Goal: Book appointment/travel/reservation

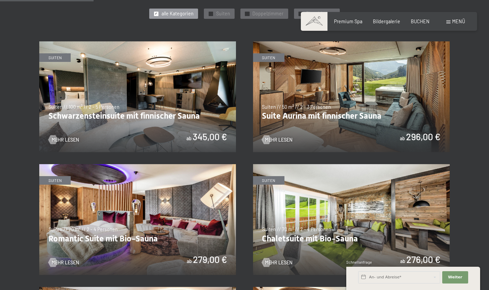
scroll to position [356, 0]
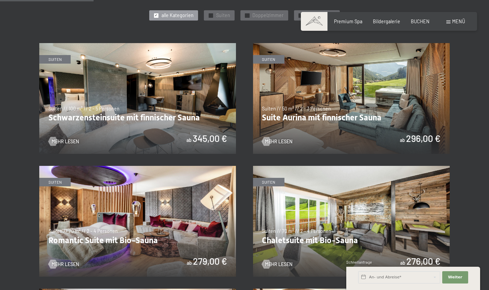
click at [116, 103] on img at bounding box center [137, 98] width 197 height 111
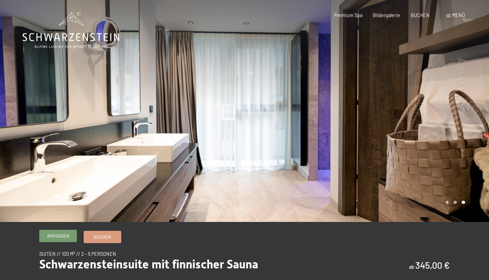
click at [60, 235] on span "Anfragen" at bounding box center [58, 236] width 22 height 6
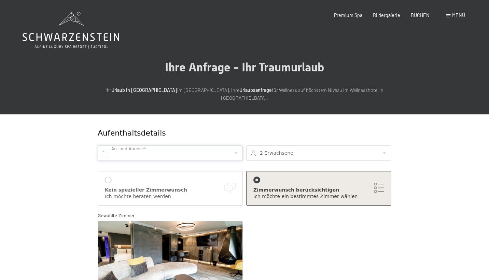
click at [132, 146] on input "text" at bounding box center [170, 152] width 145 height 15
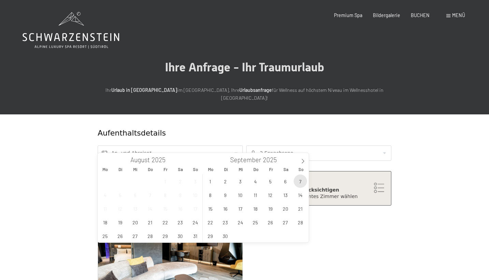
click at [299, 182] on span "7" at bounding box center [300, 180] width 13 height 13
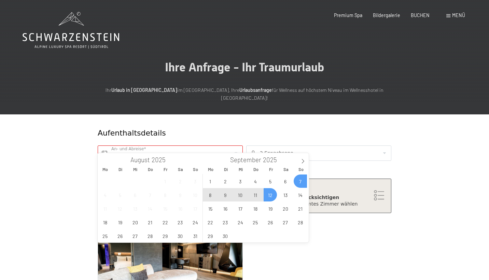
click at [269, 195] on span "12" at bounding box center [270, 194] width 13 height 13
type input "So. 07.09.2025 - Fr. 12.09.2025"
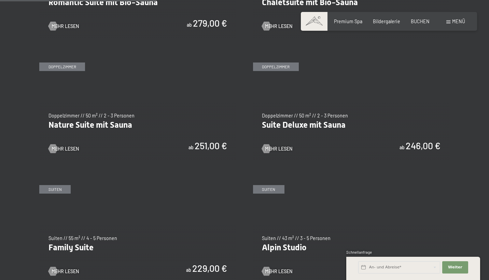
scroll to position [585, 0]
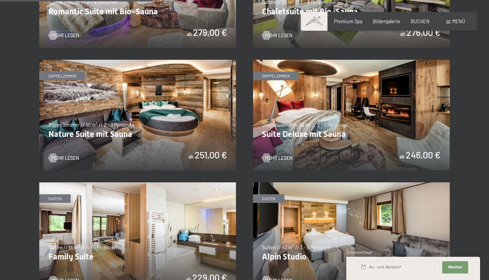
click at [322, 115] on img at bounding box center [351, 115] width 197 height 111
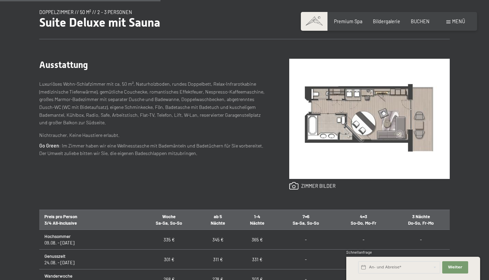
scroll to position [213, 0]
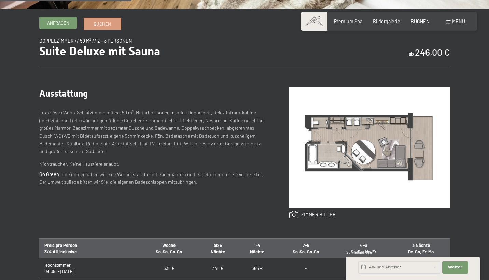
click at [59, 23] on span "Anfragen" at bounding box center [58, 23] width 22 height 6
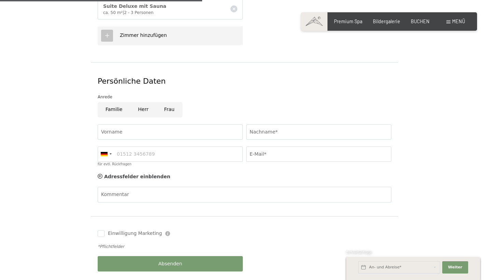
scroll to position [287, 0]
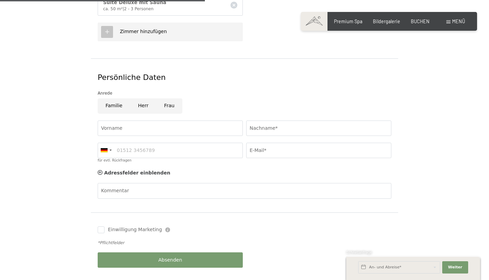
click at [165, 98] on input "Frau" at bounding box center [169, 105] width 26 height 15
radio input "true"
click at [140, 121] on input "Vorname" at bounding box center [170, 128] width 145 height 15
type input "Annette"
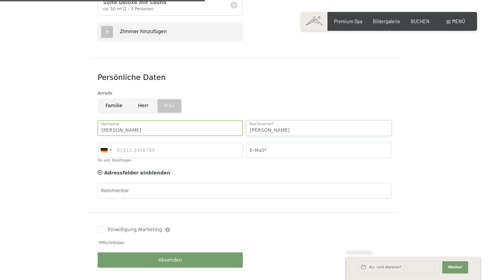
type input "Meyer"
click at [304, 72] on div "Persönliche Daten" at bounding box center [245, 77] width 294 height 11
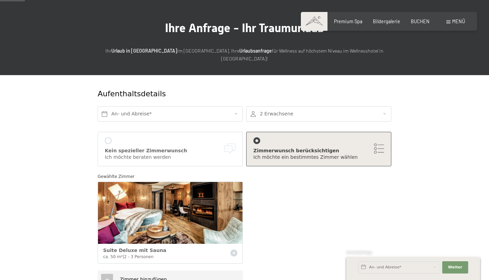
scroll to position [34, 0]
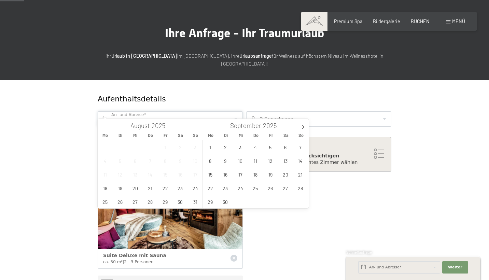
click at [107, 113] on input "text" at bounding box center [170, 118] width 145 height 15
click at [297, 149] on span "7" at bounding box center [300, 146] width 13 height 13
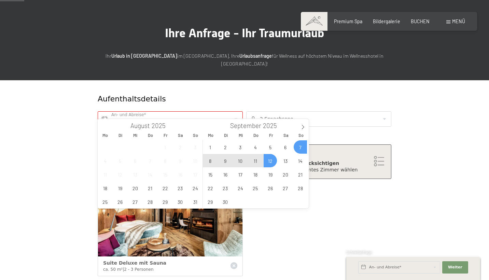
click at [268, 160] on span "12" at bounding box center [270, 160] width 13 height 13
type input "So. 07.09.2025 - Fr. 12.09.2025"
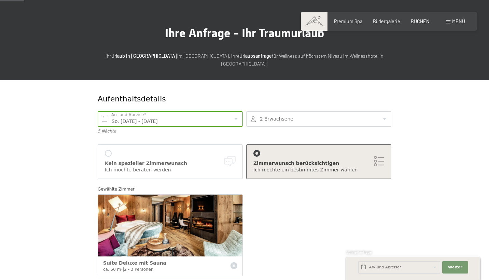
click at [279, 226] on div "Gewählte Zimmer Suite Deluxe mit Sauna ca. 50 m² | 2 - 3 Personen" at bounding box center [244, 232] width 297 height 101
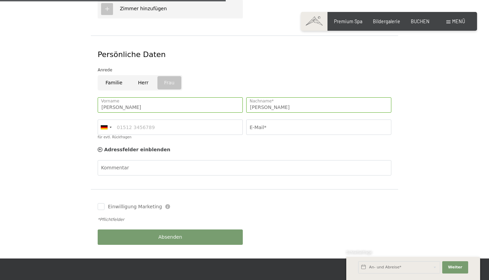
scroll to position [320, 0]
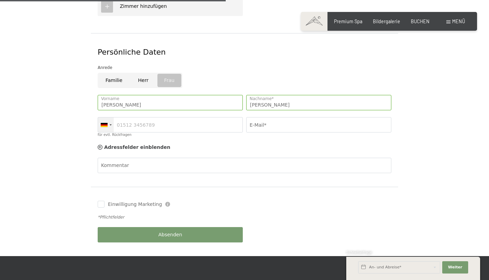
click at [109, 117] on div at bounding box center [106, 124] width 16 height 15
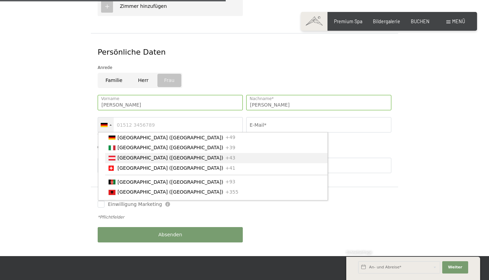
click at [114, 156] on div "List of countries" at bounding box center [112, 158] width 7 height 5
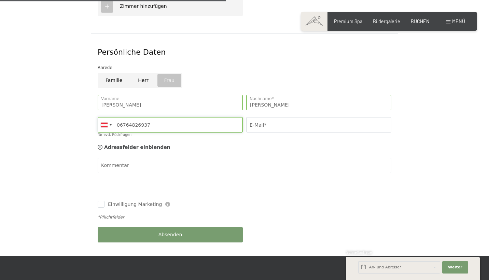
type input "06764826937"
type input "ale_356124@yahoo.com"
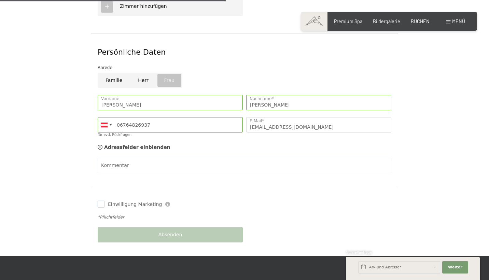
click at [102, 201] on input "Einwilligung Marketing" at bounding box center [101, 204] width 7 height 7
checkbox input "true"
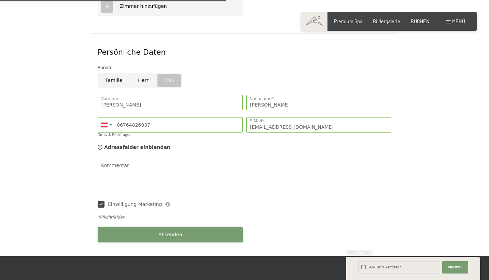
click at [146, 227] on button "Absenden" at bounding box center [170, 234] width 145 height 15
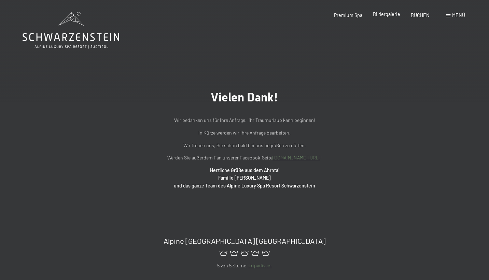
click at [385, 17] on span "Bildergalerie" at bounding box center [386, 14] width 27 height 6
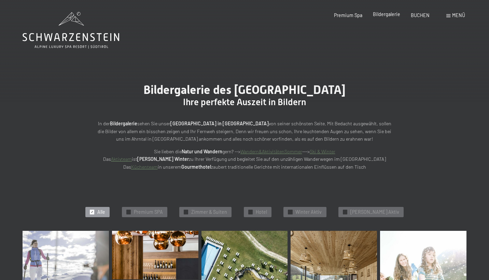
click at [385, 16] on span "Bildergalerie" at bounding box center [386, 14] width 27 height 6
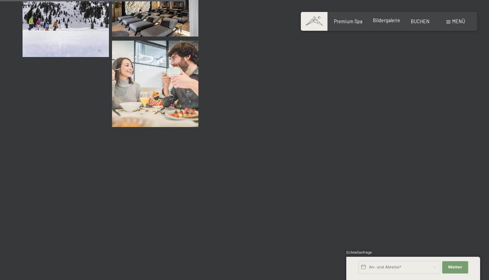
scroll to position [2633, 0]
